Goal: Navigation & Orientation: Find specific page/section

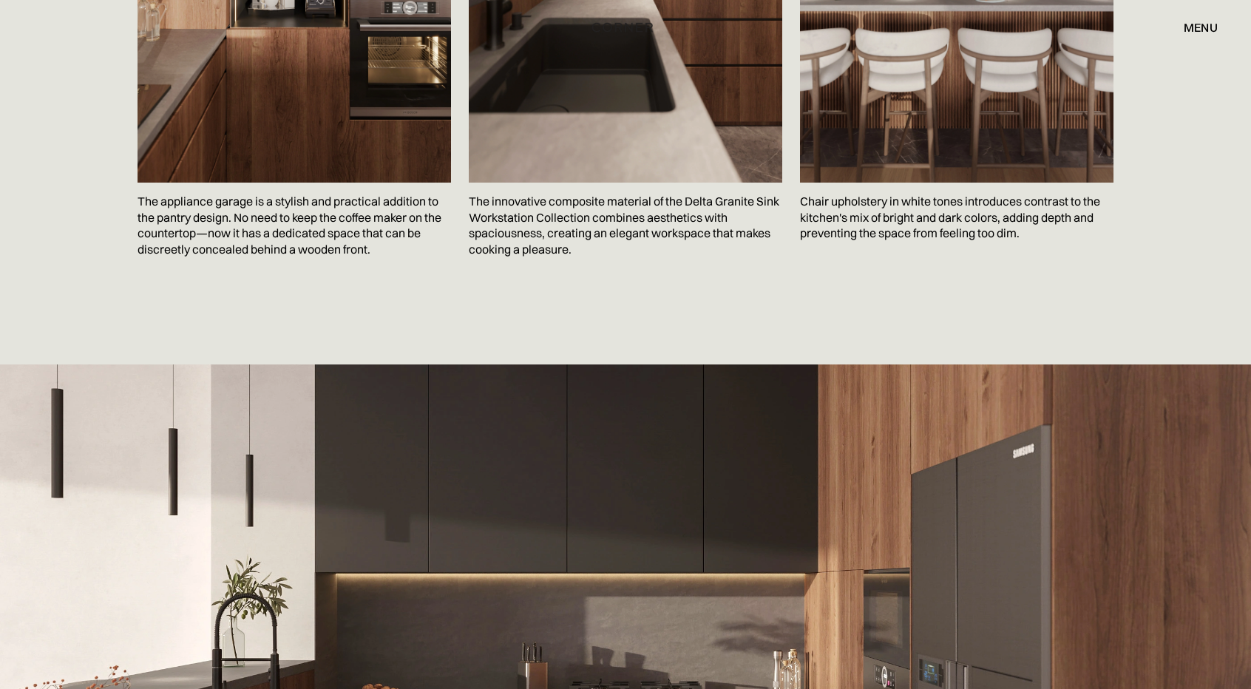
scroll to position [1549, 0]
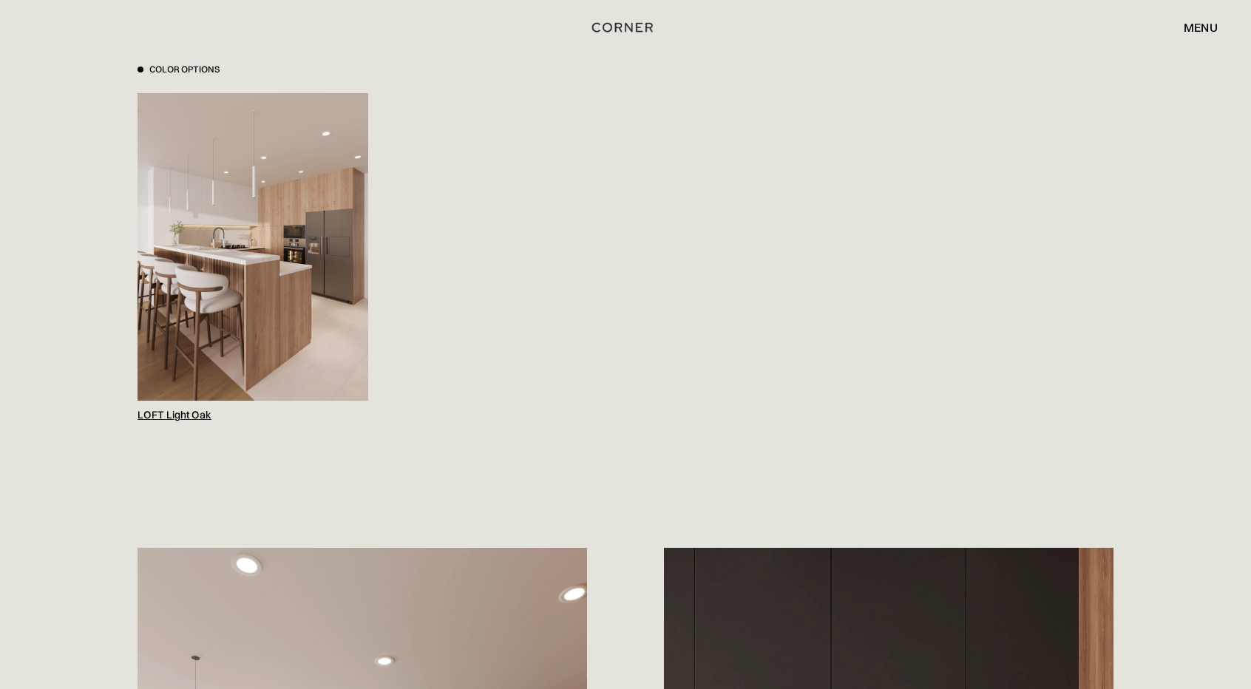
click at [192, 408] on div "LOFT Light Oak" at bounding box center [252, 415] width 231 height 14
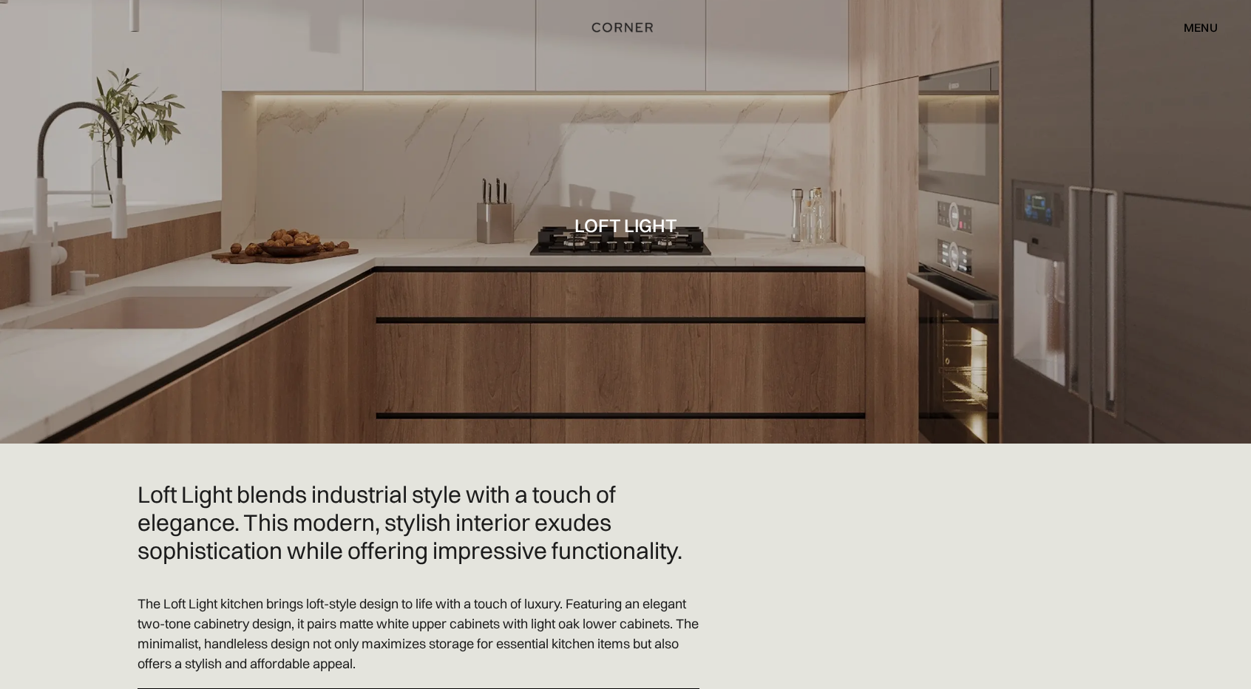
click at [1196, 33] on div "menu" at bounding box center [1200, 27] width 34 height 12
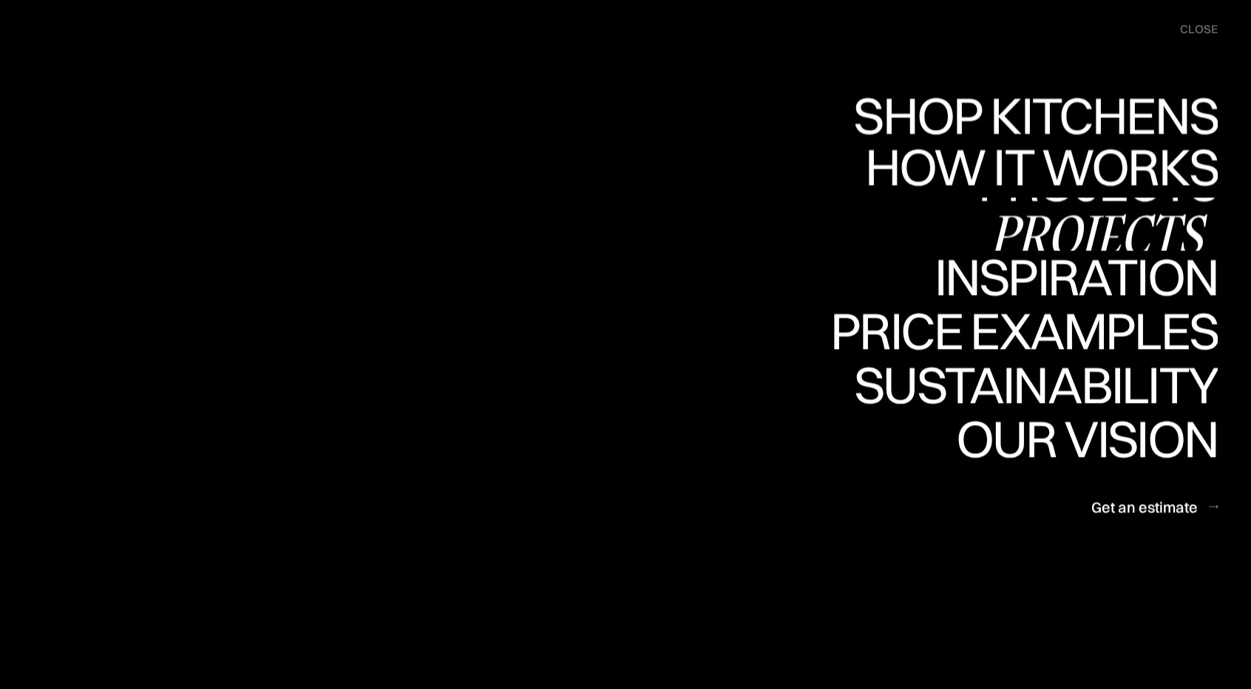
click at [1150, 212] on div "Projects" at bounding box center [1097, 234] width 239 height 52
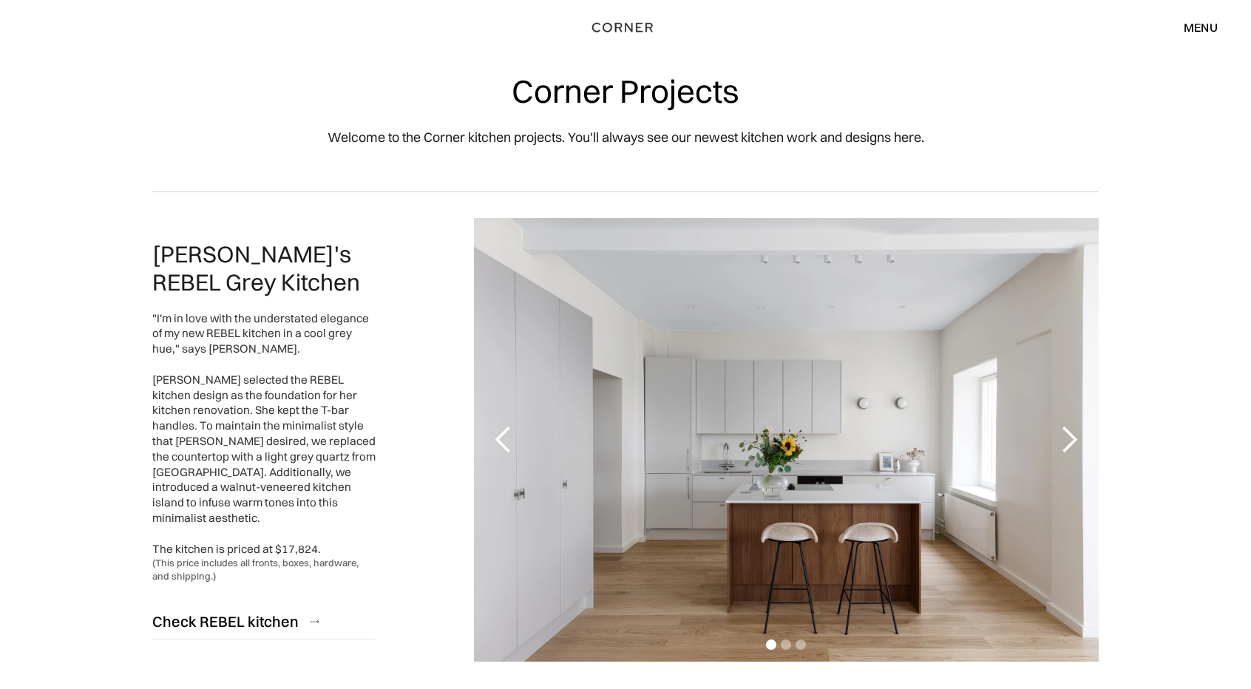
click at [1200, 40] on div "Shop Kitchens Shop Kitchens How it works How it works Projects Projects Inspira…" at bounding box center [625, 27] width 1251 height 55
click at [1205, 27] on div "menu" at bounding box center [1200, 27] width 34 height 12
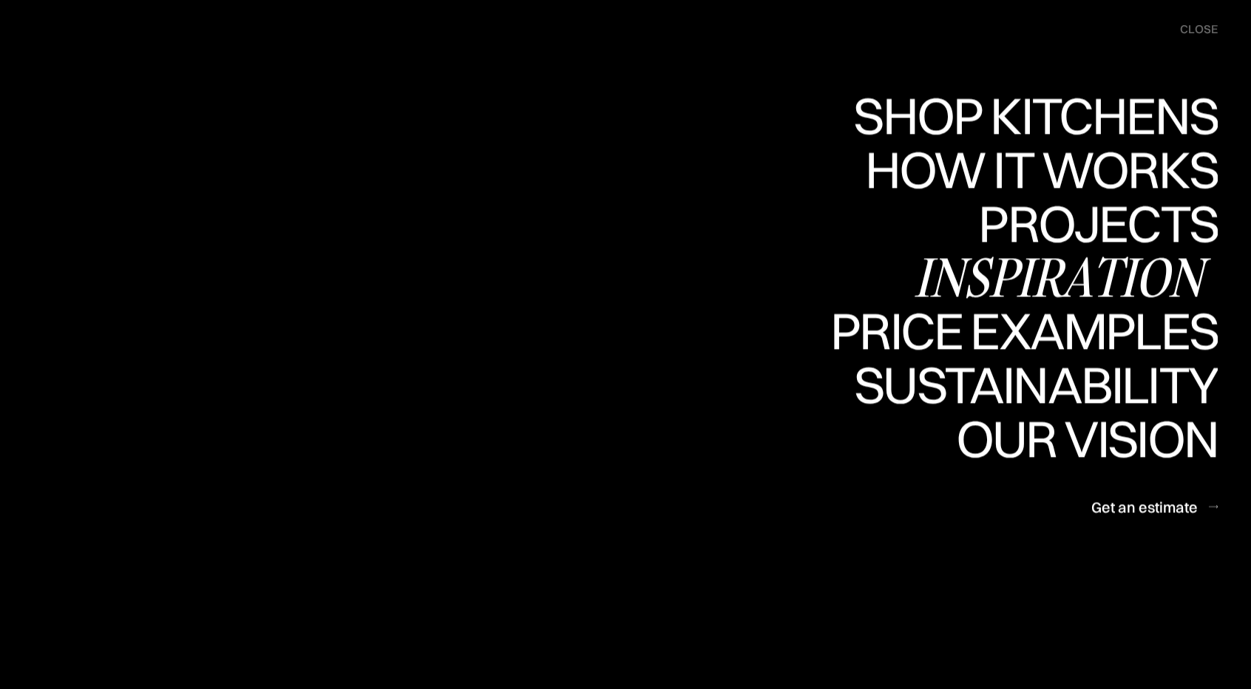
click at [1125, 267] on div "Inspiration" at bounding box center [1066, 277] width 304 height 52
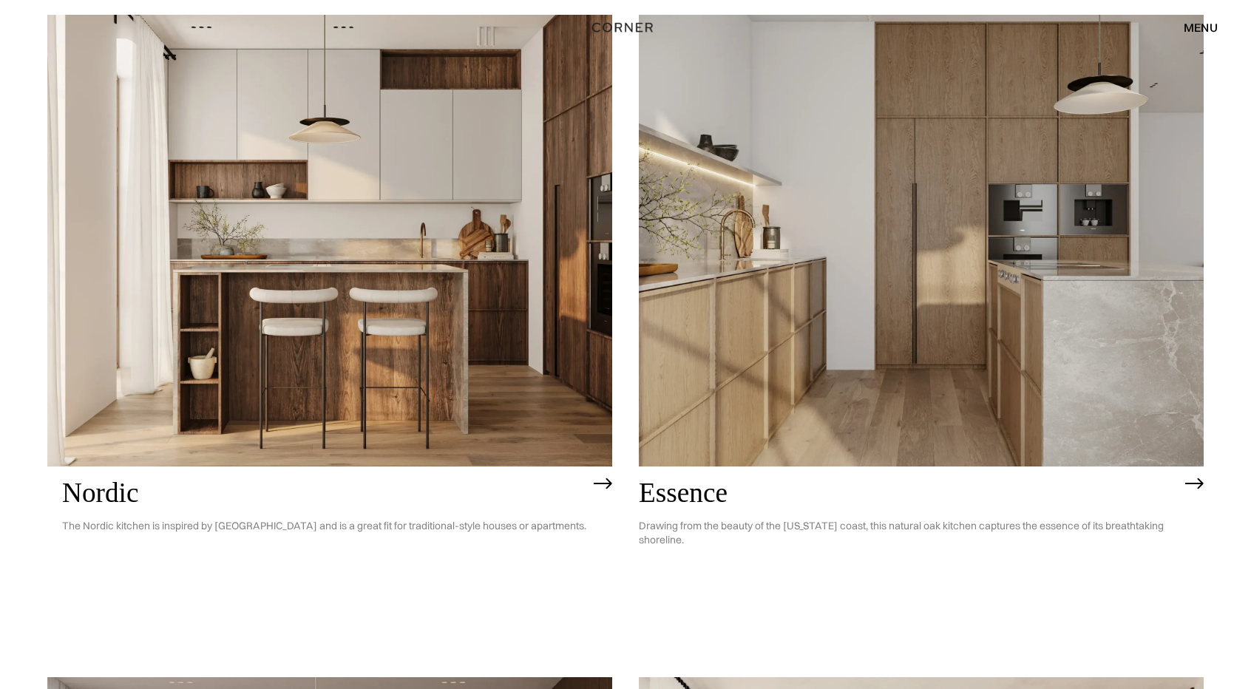
scroll to position [186, 0]
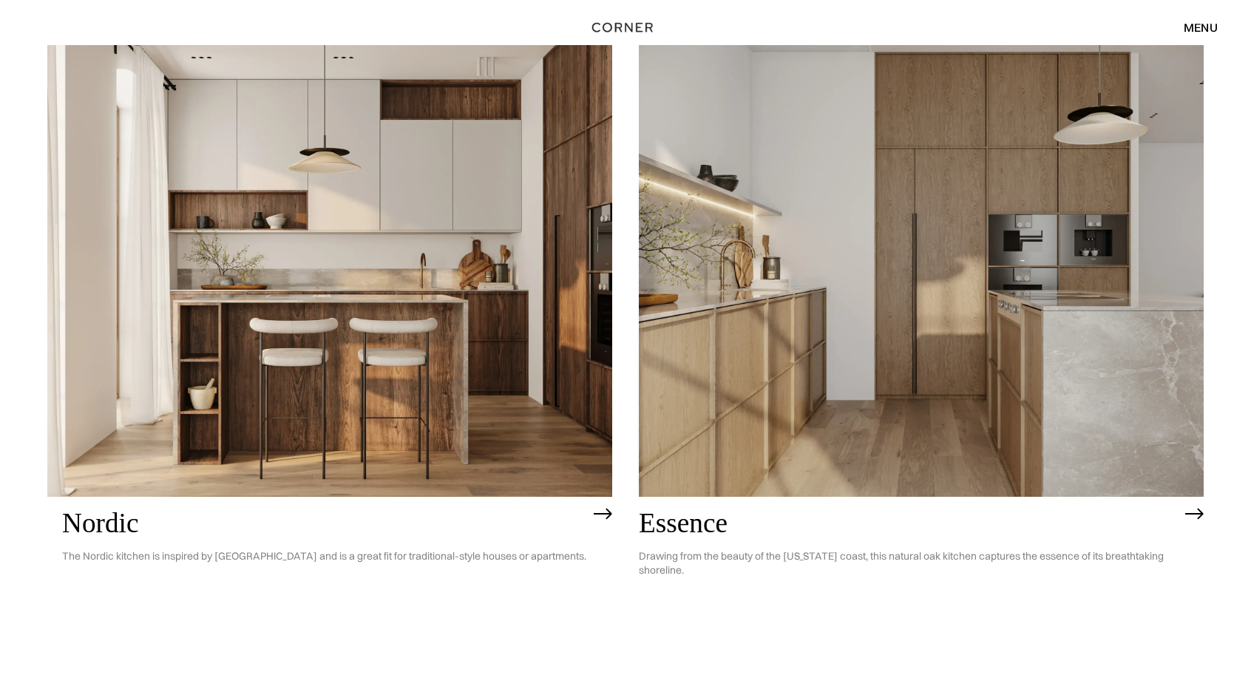
click at [1038, 227] on img at bounding box center [921, 271] width 565 height 452
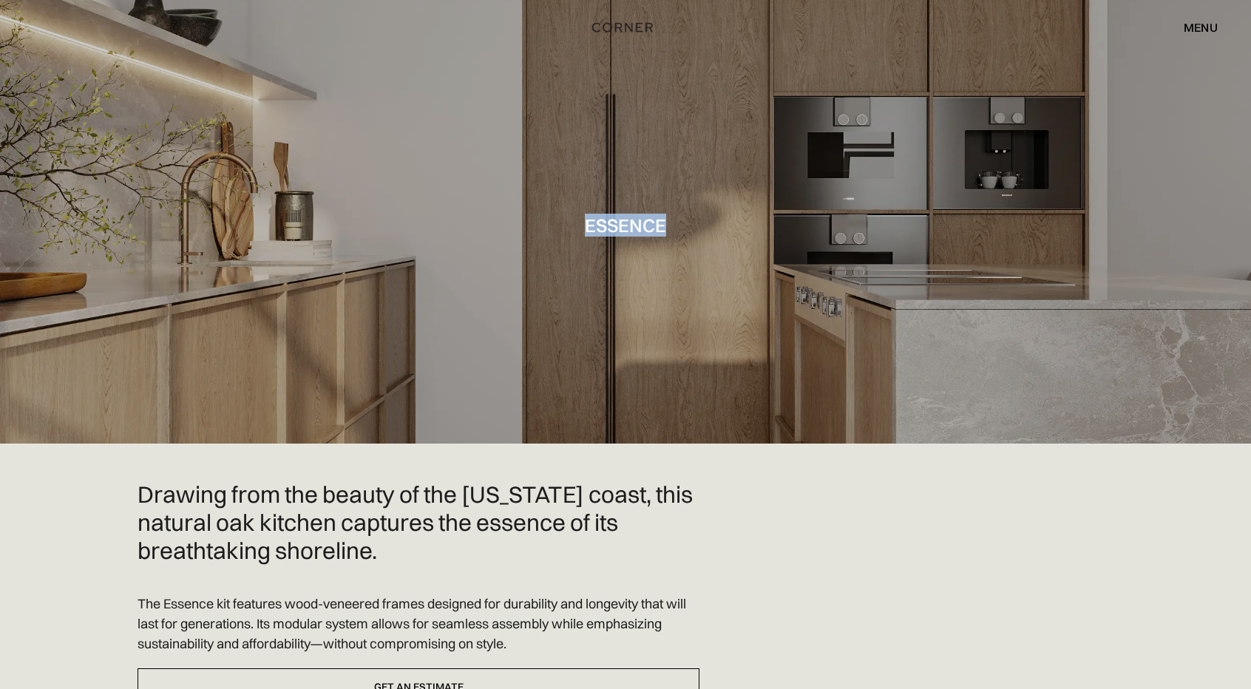
drag, startPoint x: 1252, startPoint y: 44, endPoint x: 1259, endPoint y: 64, distance: 21.0
click at [1250, 64] on html "Shop Kitchens Shop Kitchens How it works How it works Projects Projects Inspira…" at bounding box center [625, 344] width 1251 height 689
click at [1194, 24] on div "menu" at bounding box center [1200, 27] width 34 height 12
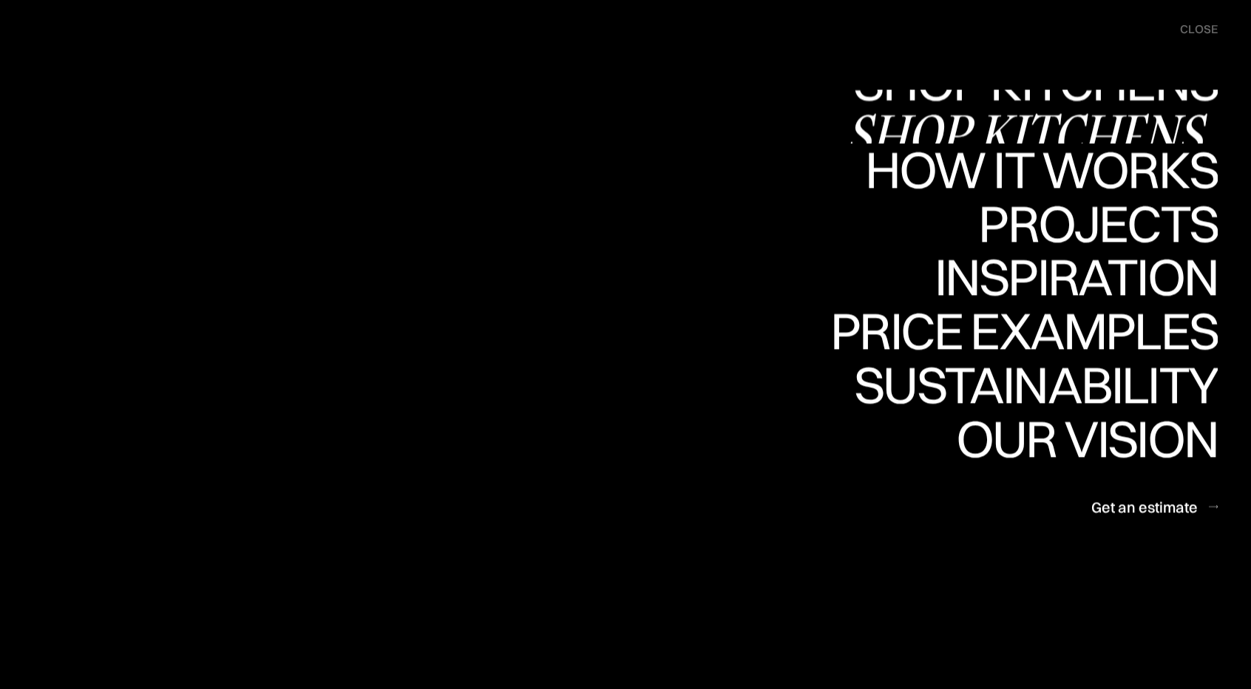
click at [1139, 110] on link "Shop Kitchens Shop Kitchens" at bounding box center [1032, 116] width 372 height 54
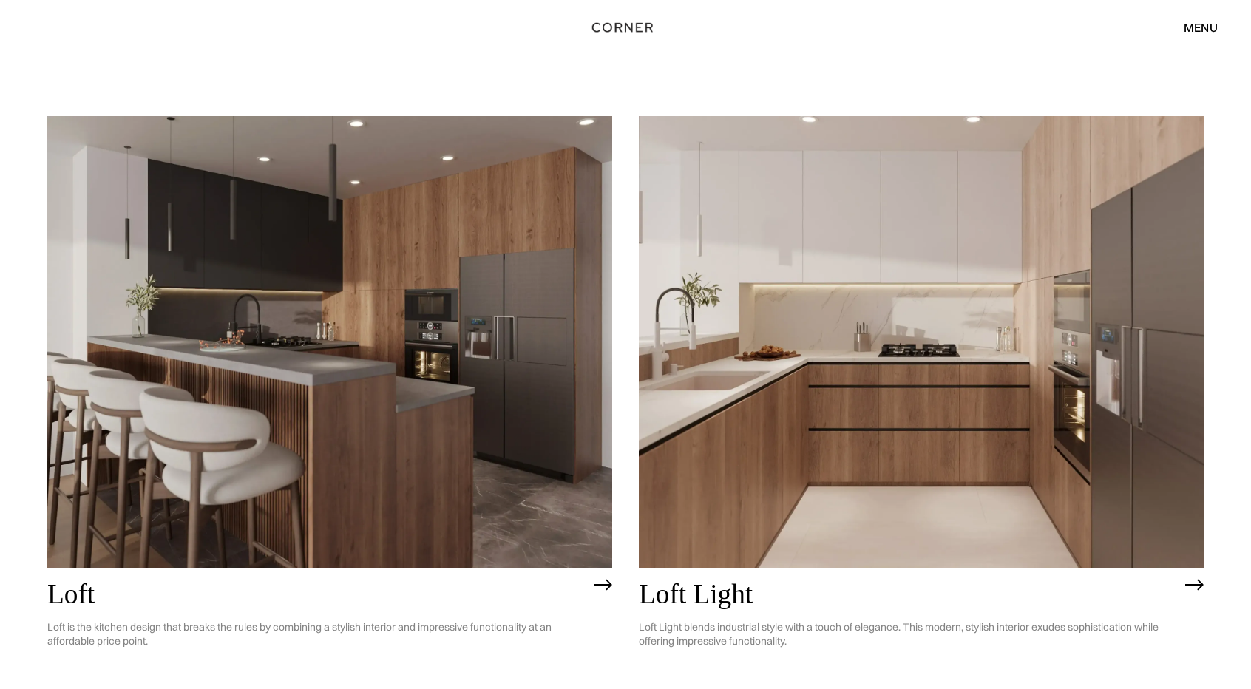
scroll to position [4069, 0]
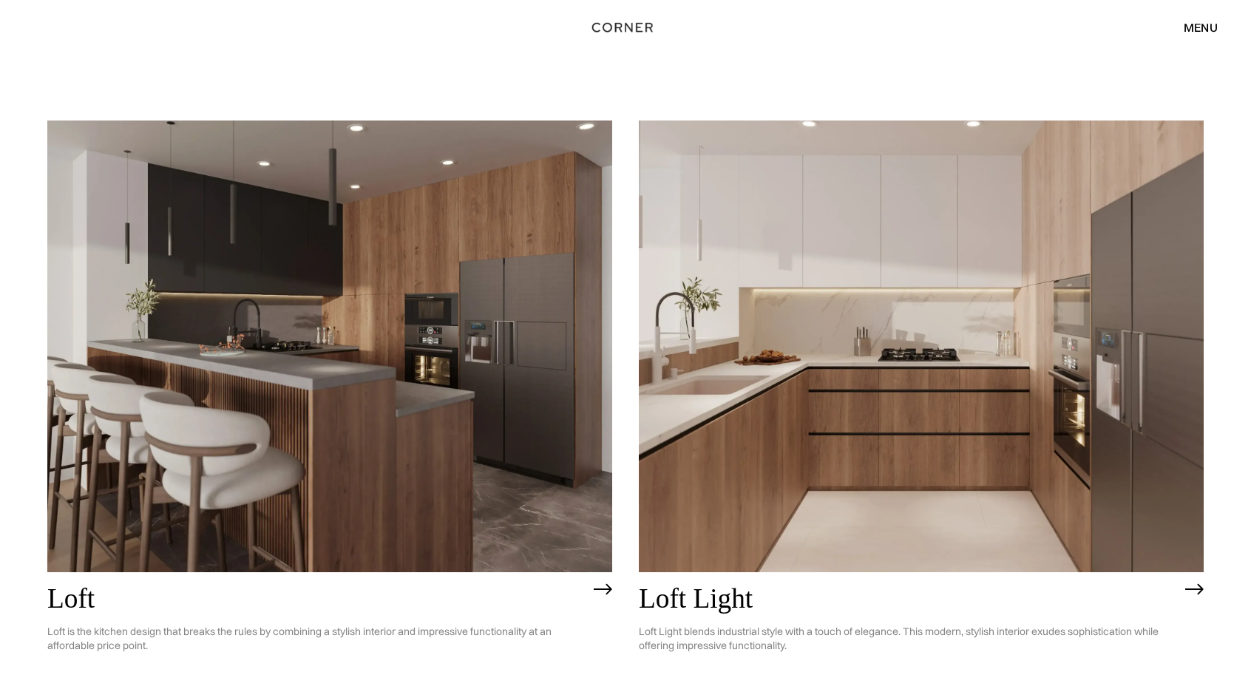
click at [534, 435] on img at bounding box center [329, 346] width 565 height 452
